Goal: Transaction & Acquisition: Purchase product/service

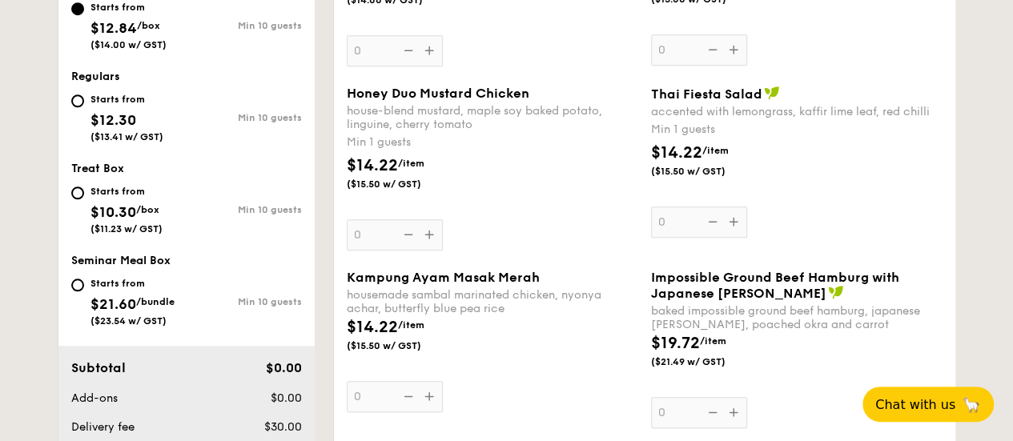
scroll to position [641, 0]
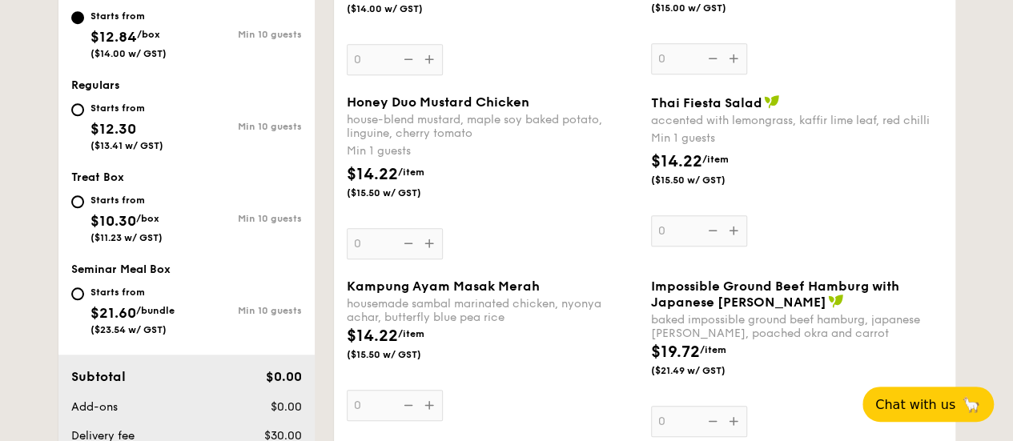
click at [123, 212] on span "$10.30" at bounding box center [114, 221] width 46 height 18
click at [84, 208] on input "Starts from $10.30 /box ($11.23 w/ GST) Min 10 guests" at bounding box center [77, 201] width 13 height 13
radio input "true"
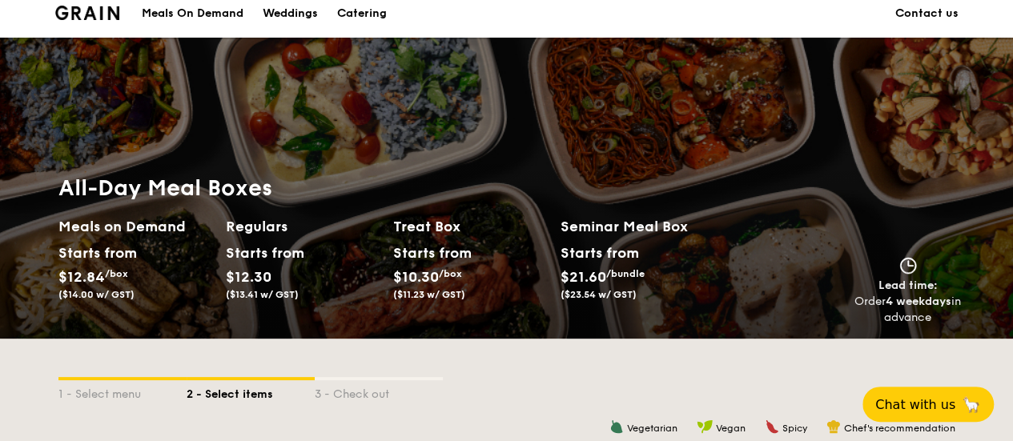
scroll to position [0, 0]
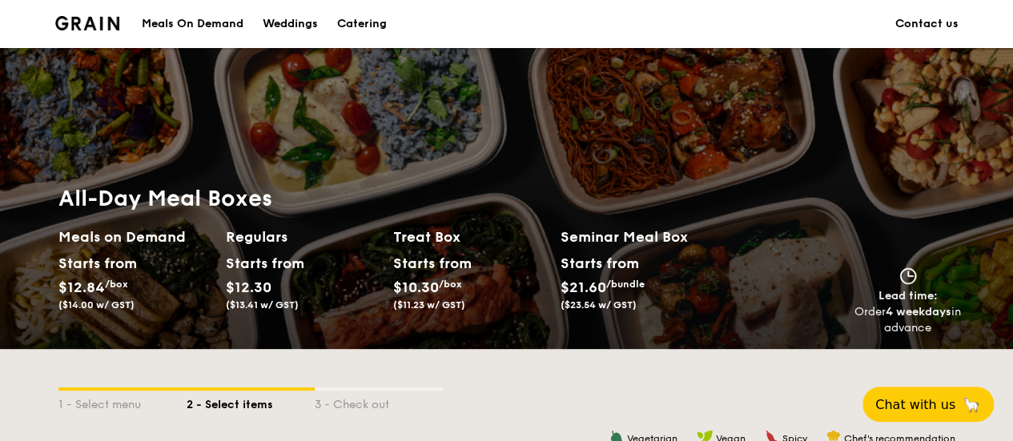
drag, startPoint x: 910, startPoint y: 307, endPoint x: 991, endPoint y: 308, distance: 80.9
click at [991, 308] on div "All-Day Meal Boxes Meals on Demand Starts from $12.84 /box ($14.00 w/ GST) Regu…" at bounding box center [506, 260] width 1013 height 178
click at [935, 312] on strong "4 weekdays" at bounding box center [919, 312] width 66 height 14
click at [916, 25] on link "Contact us" at bounding box center [926, 24] width 63 height 48
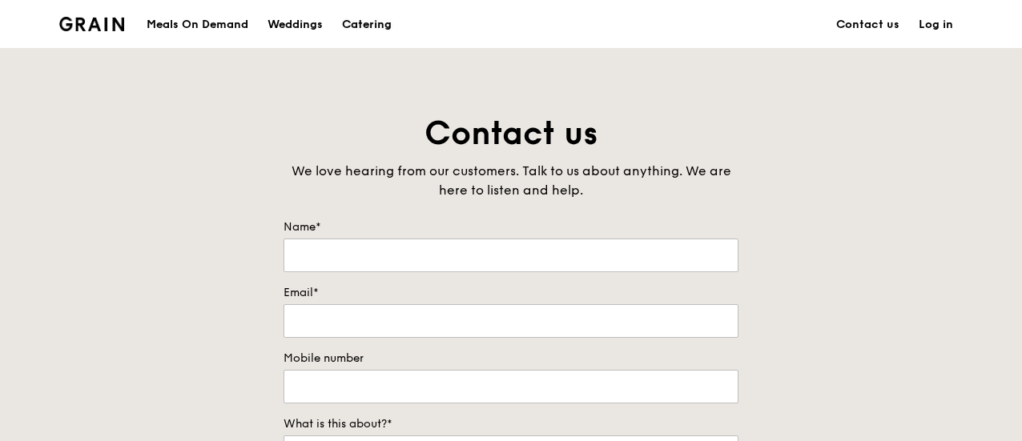
click at [359, 18] on div "Catering" at bounding box center [367, 25] width 50 height 48
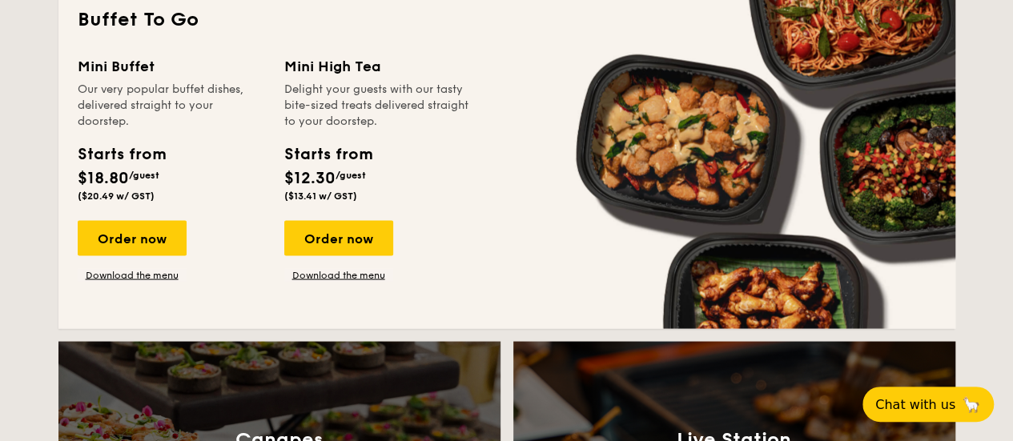
scroll to position [1442, 0]
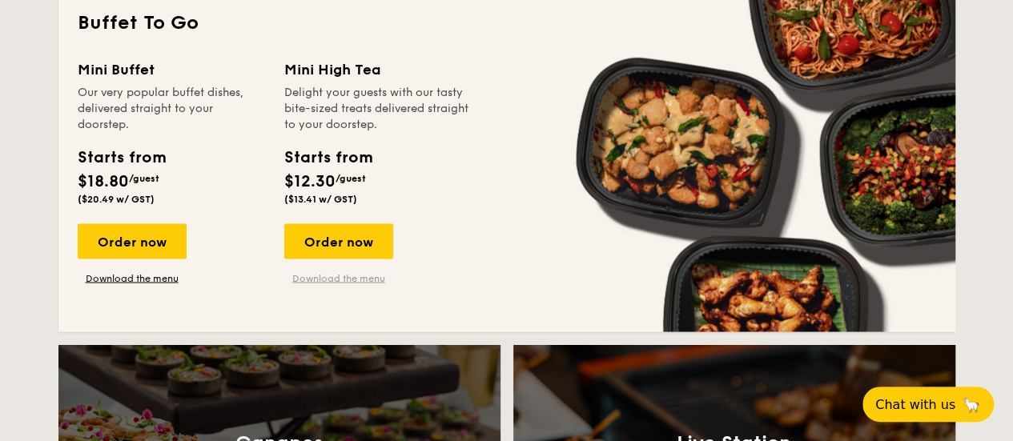
click at [352, 280] on link "Download the menu" at bounding box center [338, 278] width 109 height 13
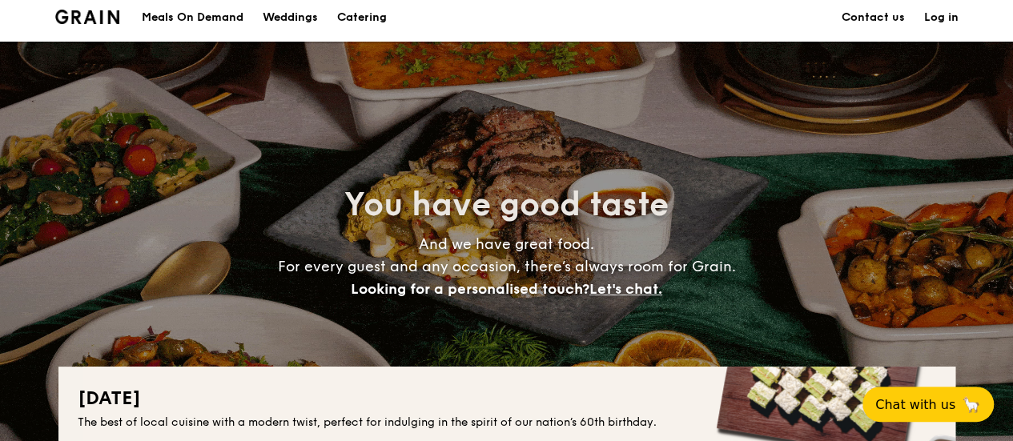
scroll to position [0, 0]
